Goal: Book appointment/travel/reservation

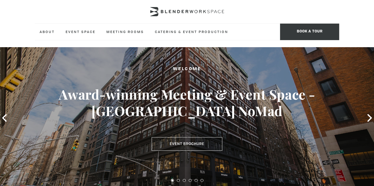
click at [89, 20] on div at bounding box center [187, 12] width 304 height 24
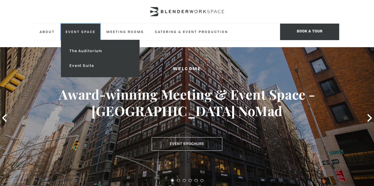
click at [89, 27] on link "Event Space" at bounding box center [80, 32] width 39 height 16
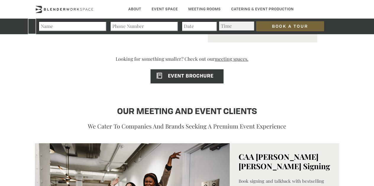
scroll to position [456, 0]
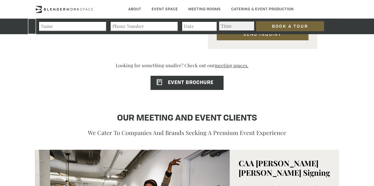
click at [197, 90] on div "See the space in use Multiple configurations suited for all event sizes Previou…" at bounding box center [187, 76] width 304 height 431
click at [194, 85] on span "EVENT BROCHURE" at bounding box center [181, 83] width 63 height 5
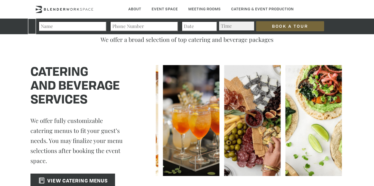
scroll to position [840, 0]
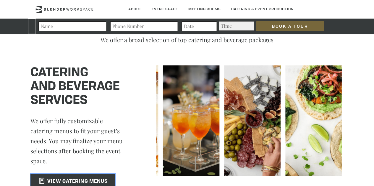
click at [94, 180] on span "VIEW CATERING MENUS" at bounding box center [72, 182] width 72 height 5
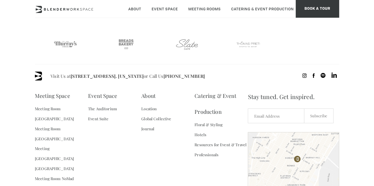
scroll to position [382, 0]
click at [92, 111] on link "The Auditorium" at bounding box center [102, 109] width 29 height 10
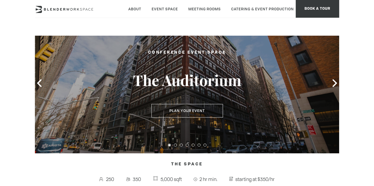
scroll to position [22, 0]
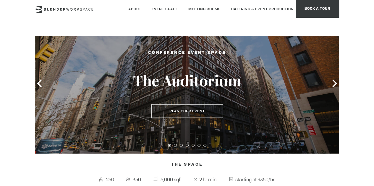
click at [330, 82] on div at bounding box center [187, 84] width 304 height 140
click at [335, 84] on icon at bounding box center [334, 84] width 4 height 8
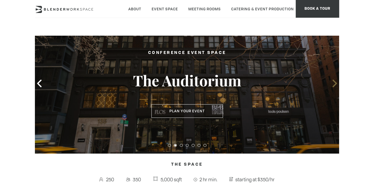
click at [335, 84] on icon at bounding box center [334, 84] width 4 height 8
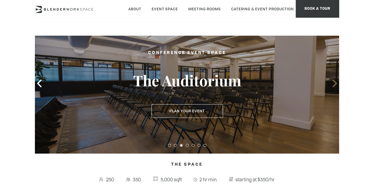
click at [335, 84] on icon at bounding box center [334, 84] width 4 height 8
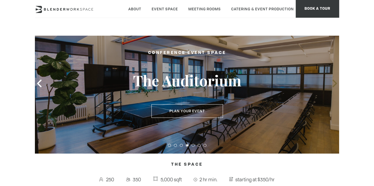
click at [335, 84] on icon at bounding box center [334, 84] width 4 height 8
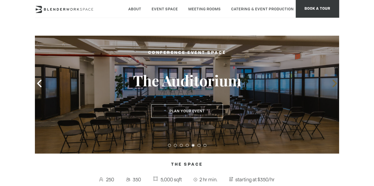
click at [335, 84] on icon at bounding box center [334, 84] width 4 height 8
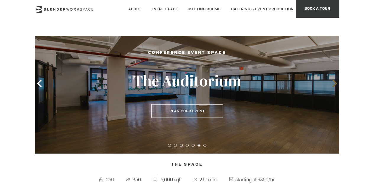
click at [335, 84] on icon at bounding box center [334, 84] width 4 height 8
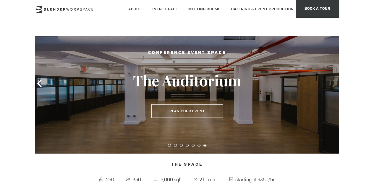
click at [335, 84] on icon at bounding box center [334, 84] width 4 height 8
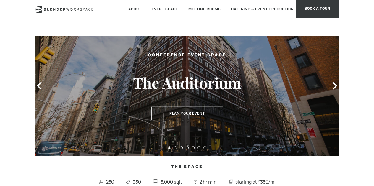
scroll to position [19, 0]
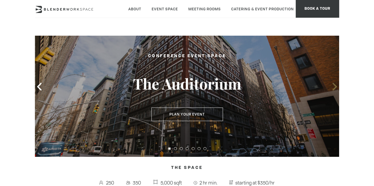
click at [334, 85] on icon at bounding box center [334, 87] width 4 height 8
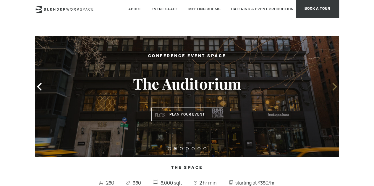
click at [334, 85] on icon at bounding box center [334, 87] width 4 height 8
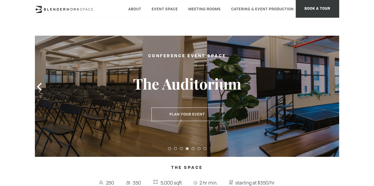
click at [334, 85] on icon at bounding box center [334, 87] width 4 height 8
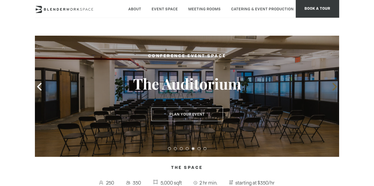
click at [334, 91] on span at bounding box center [334, 86] width 9 height 9
